Goal: Navigation & Orientation: Find specific page/section

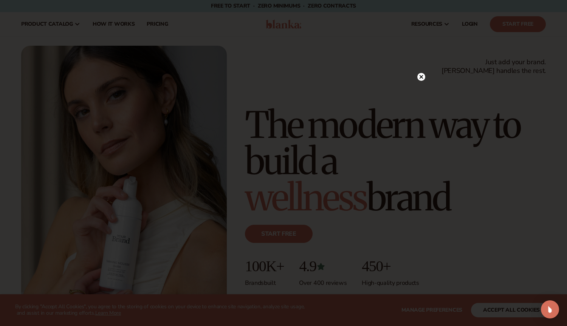
click at [422, 77] on icon at bounding box center [422, 77] width 4 height 4
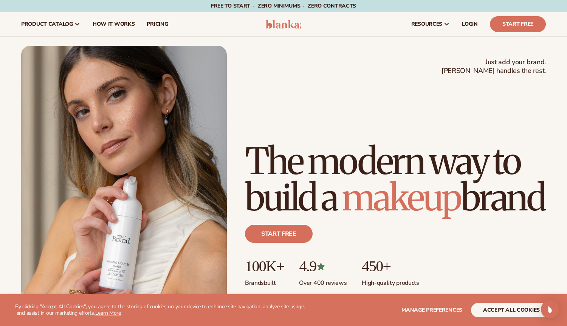
click at [360, 12] on div "resources connect your store" at bounding box center [430, 24] width 243 height 24
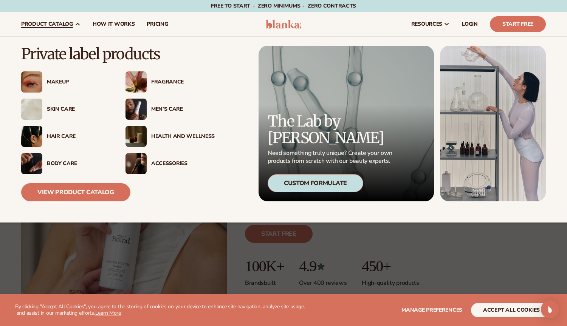
click at [58, 83] on div "Makeup" at bounding box center [79, 82] width 64 height 6
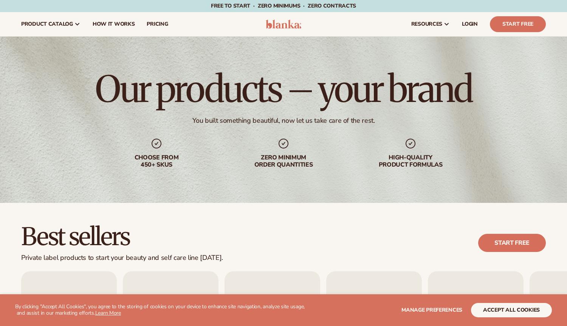
scroll to position [252, 0]
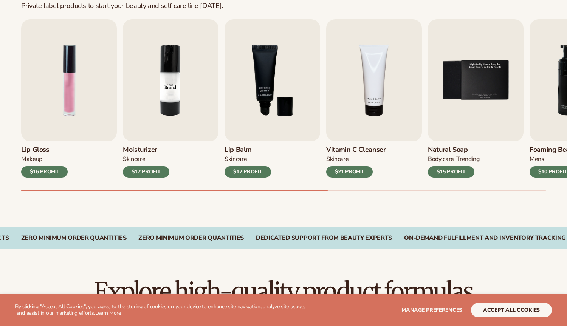
click at [152, 81] on img "2 / 9" at bounding box center [171, 80] width 96 height 122
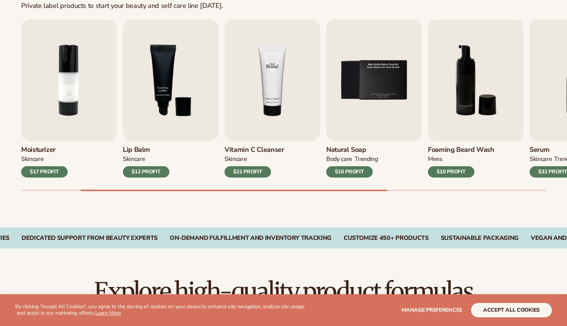
click at [283, 74] on img "4 / 9" at bounding box center [273, 80] width 96 height 122
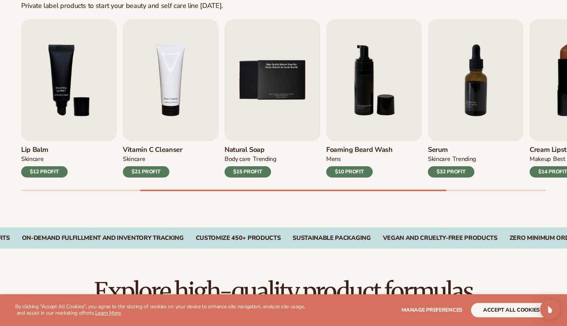
click at [554, 313] on img "Open Intercom Messenger" at bounding box center [550, 310] width 10 height 10
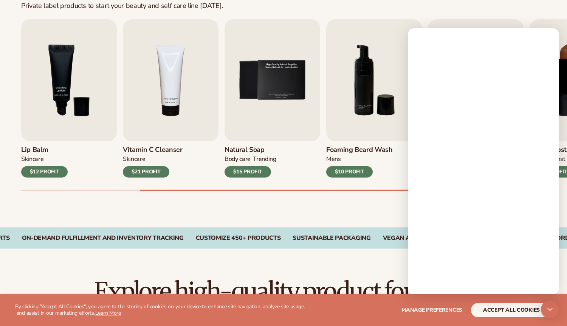
click at [248, 209] on div "Best sellers Private label products to start your beauty and self care line [DA…" at bounding box center [283, 89] width 567 height 277
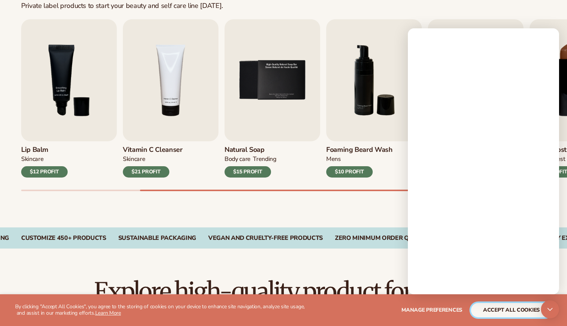
click at [496, 311] on button "accept all cookies" at bounding box center [511, 310] width 81 height 14
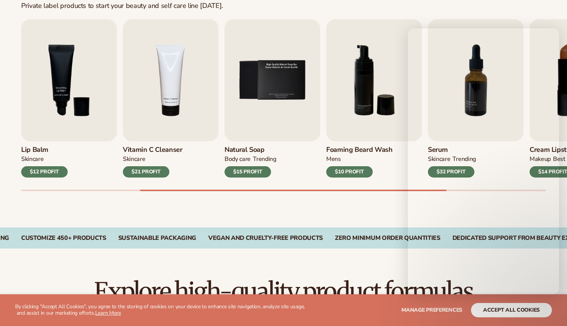
click at [491, 312] on div "Explore high-quality product formulas view full catalog" at bounding box center [283, 297] width 525 height 37
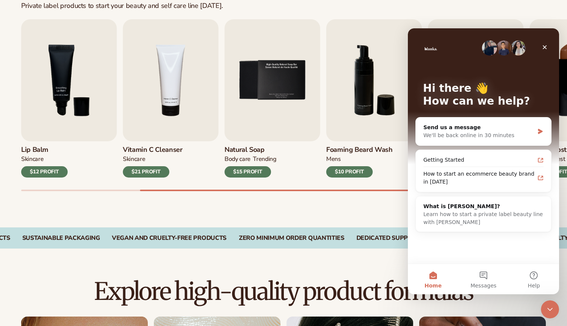
scroll to position [0, 0]
click at [546, 48] on icon "Close" at bounding box center [545, 47] width 4 height 4
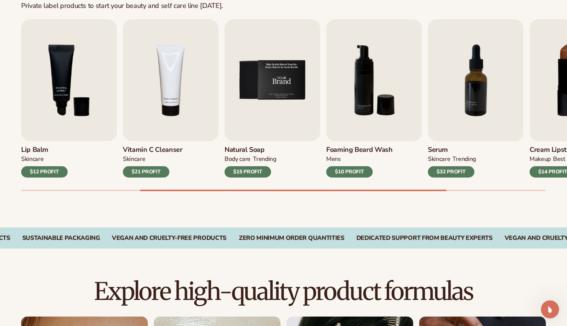
click at [245, 95] on img "5 / 9" at bounding box center [273, 80] width 96 height 122
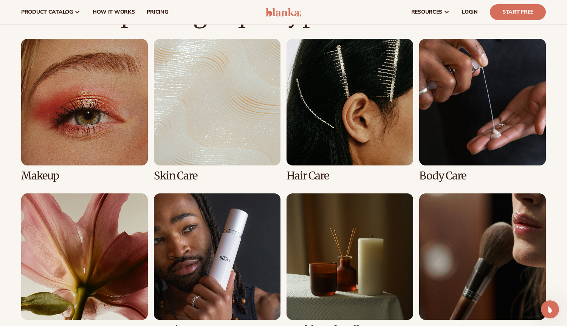
scroll to position [529, 0]
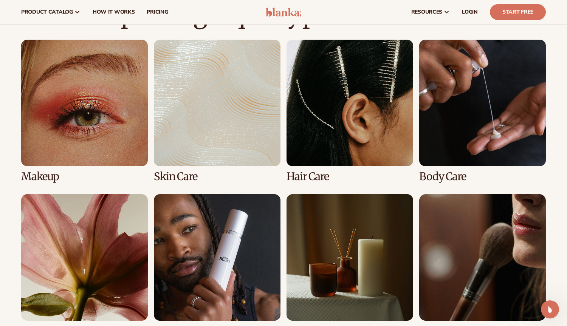
click at [205, 102] on link "2 / 8" at bounding box center [217, 111] width 127 height 143
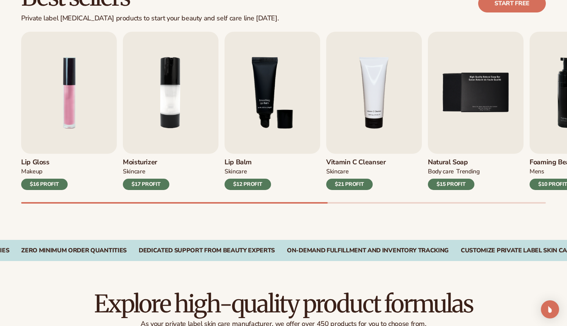
scroll to position [202, 0]
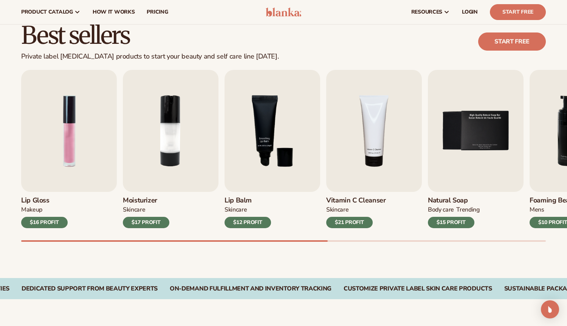
click at [273, 50] on div "Best sellers Private label skin care products to start your beauty and self car…" at bounding box center [283, 42] width 525 height 38
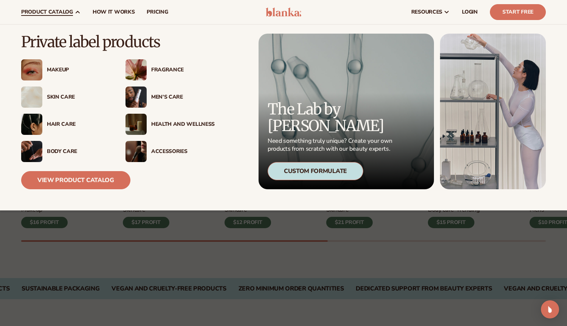
click at [56, 69] on div "Makeup" at bounding box center [79, 70] width 64 height 6
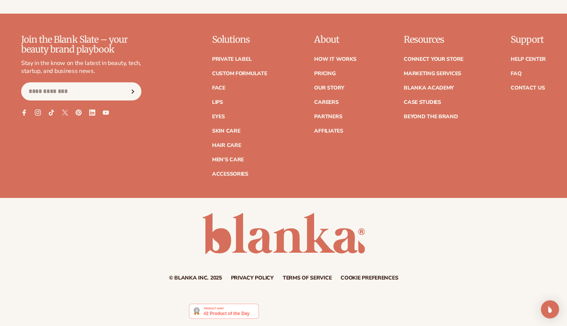
scroll to position [1367, 0]
